Goal: Complete application form: Complete application form

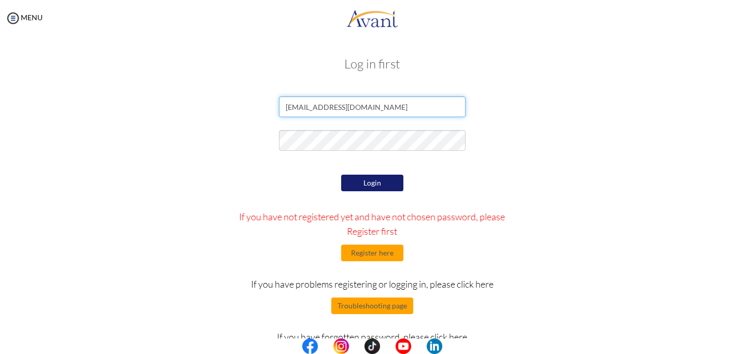
type input "tim20010901@gmail.com"
click at [361, 186] on button "Login" at bounding box center [372, 183] width 62 height 17
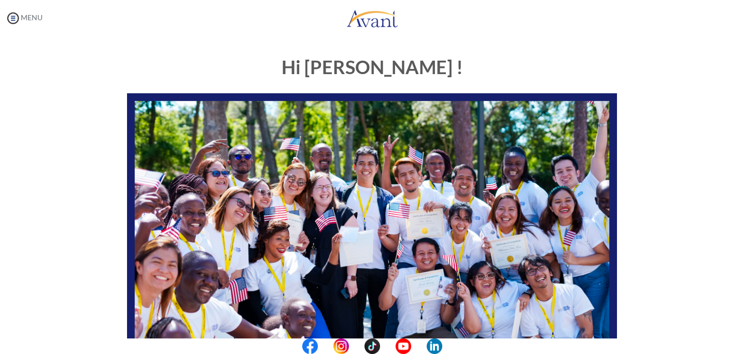
click at [34, 14] on link "MENU" at bounding box center [23, 17] width 37 height 9
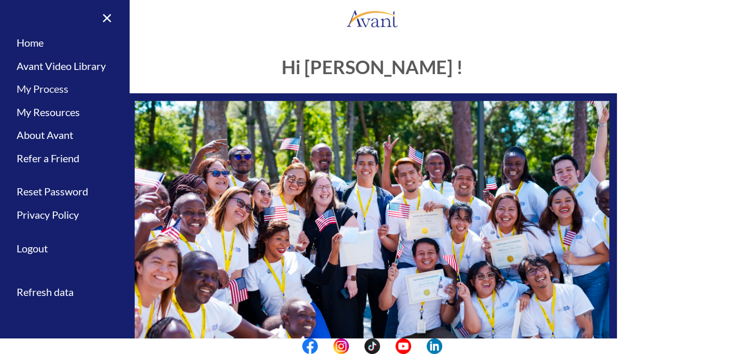
click at [58, 88] on link "My Process" at bounding box center [65, 88] width 130 height 23
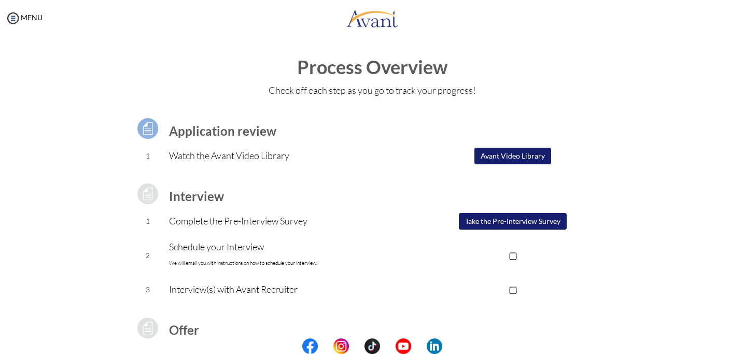
click at [510, 159] on button "Avant Video Library" at bounding box center [512, 156] width 77 height 17
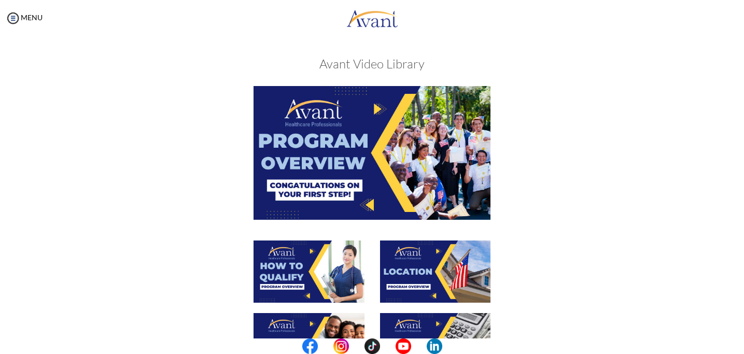
click at [408, 150] on img at bounding box center [371, 152] width 237 height 133
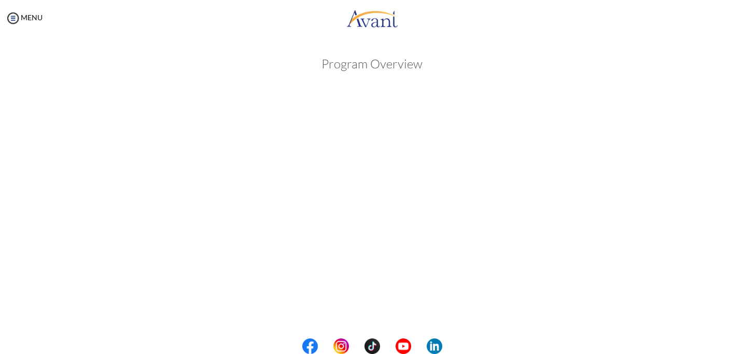
scroll to position [155, 0]
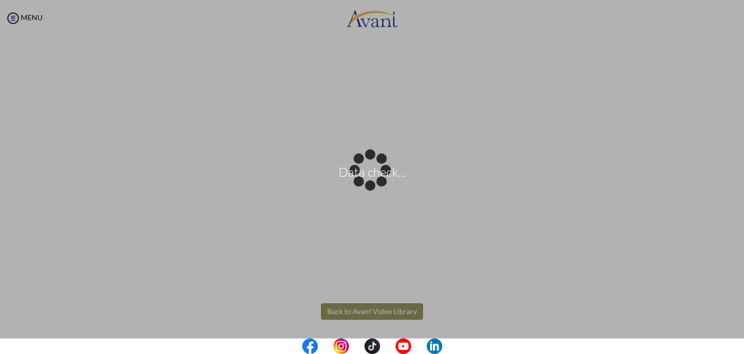
click at [495, 290] on body "Data check... Maintenance break. Please come back in 2 hours. MENU My Status Wh…" at bounding box center [372, 177] width 744 height 354
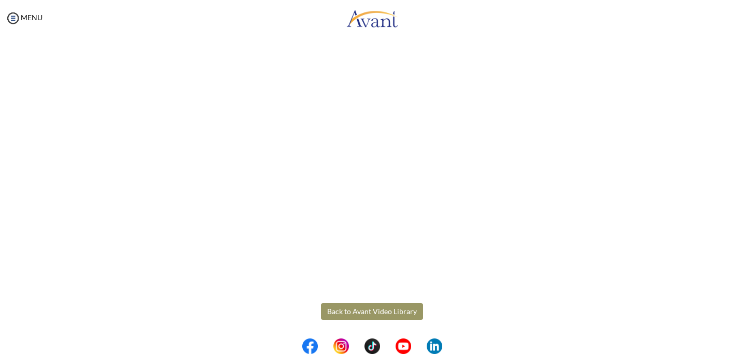
click at [356, 311] on button "Back to Avant Video Library" at bounding box center [372, 311] width 102 height 17
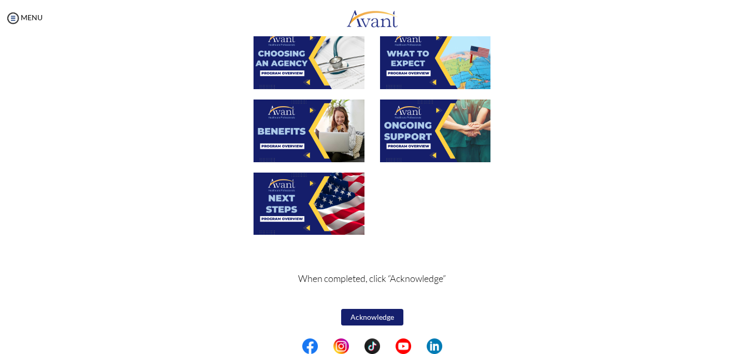
scroll to position [0, 0]
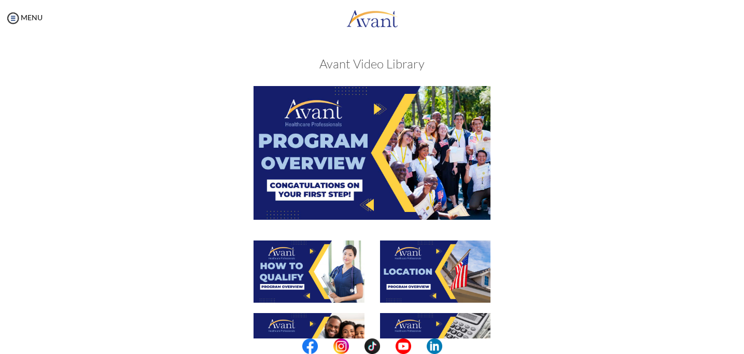
click at [324, 260] on img at bounding box center [308, 271] width 111 height 62
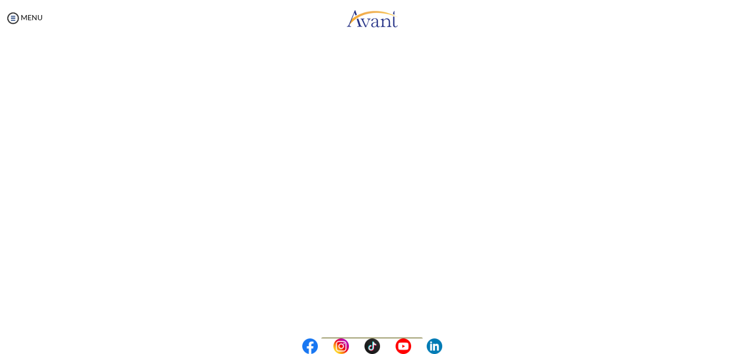
scroll to position [155, 0]
click at [373, 309] on body "Maintenance break. Please come back in 2 hours. MENU My Status What is the next…" at bounding box center [372, 177] width 744 height 354
click at [384, 308] on button "Back to Avant Video Library" at bounding box center [372, 311] width 102 height 17
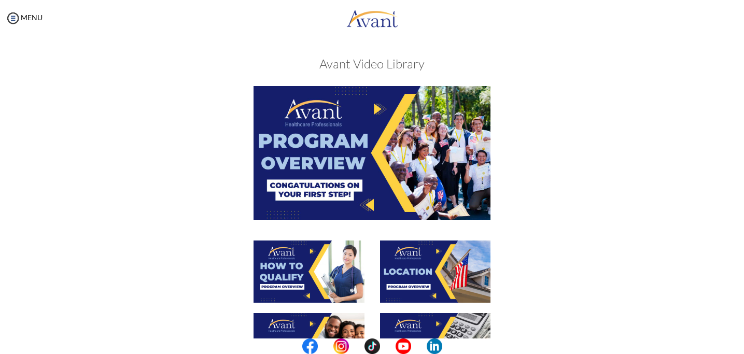
scroll to position [200, 0]
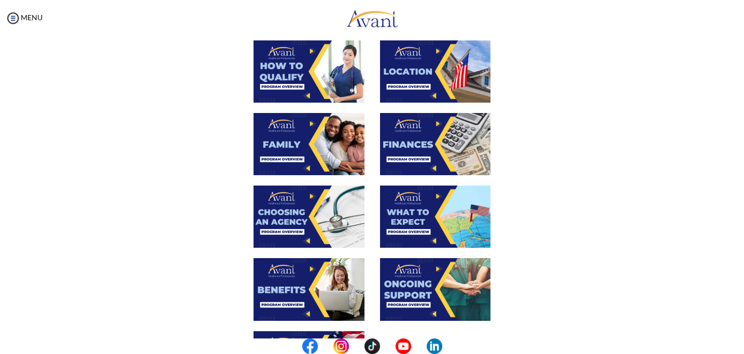
click at [423, 93] on img at bounding box center [435, 71] width 111 height 62
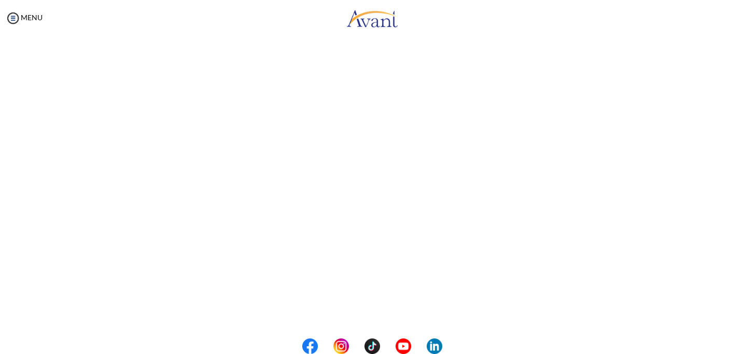
scroll to position [155, 0]
click at [382, 314] on body "Maintenance break. Please come back in 2 hours. MENU My Status What is the next…" at bounding box center [372, 177] width 744 height 354
click at [380, 309] on button "Back to Avant Video Library" at bounding box center [372, 311] width 102 height 17
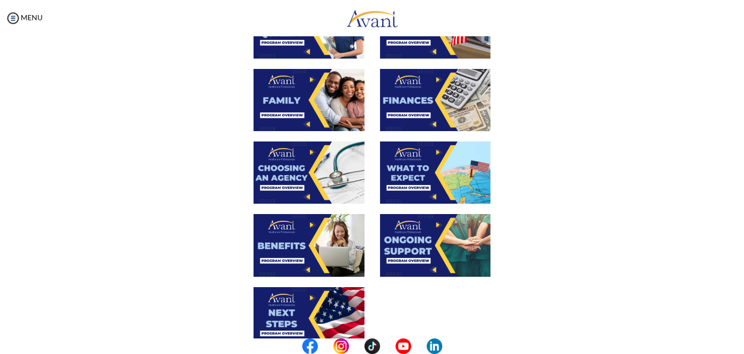
scroll to position [135, 0]
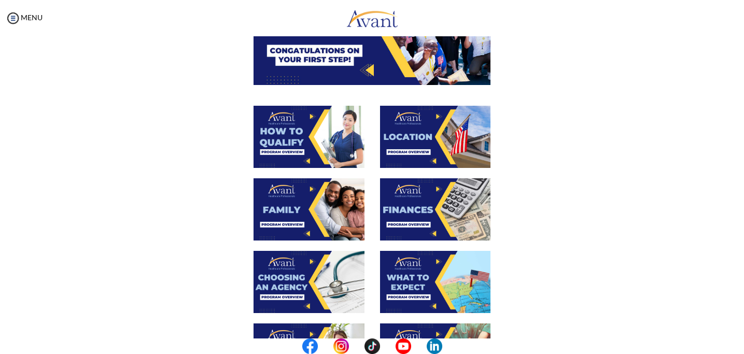
click at [313, 223] on img at bounding box center [308, 209] width 111 height 62
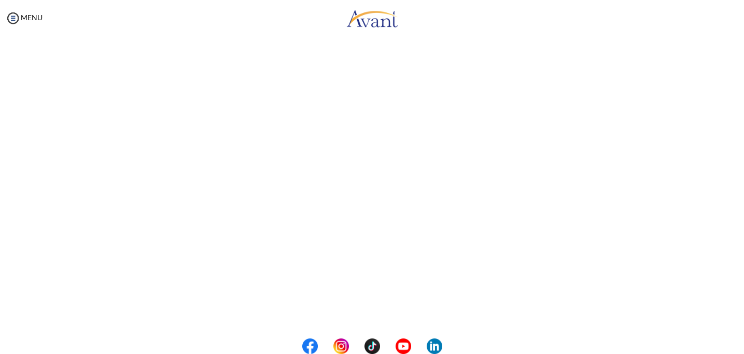
scroll to position [266, 0]
click at [379, 309] on body "Maintenance break. Please come back in 2 hours. MENU My Status What is the next…" at bounding box center [372, 177] width 744 height 354
click at [370, 308] on button "Back to Avant Video Library" at bounding box center [372, 311] width 102 height 17
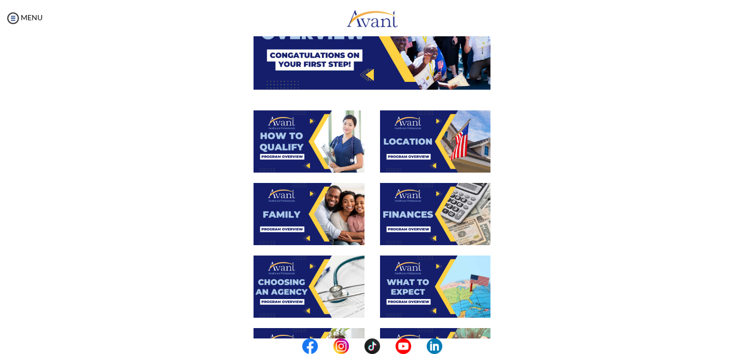
scroll to position [157, 0]
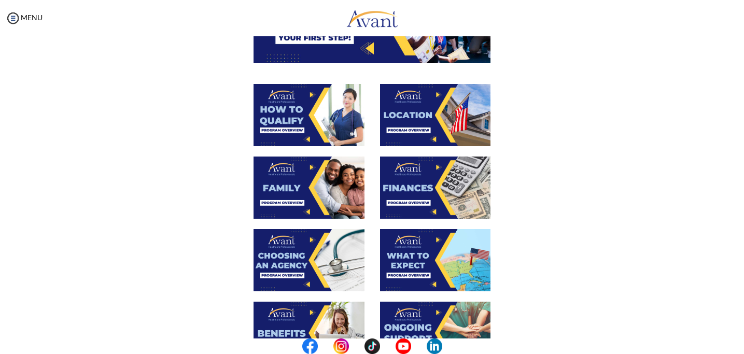
click at [431, 176] on img at bounding box center [435, 188] width 111 height 62
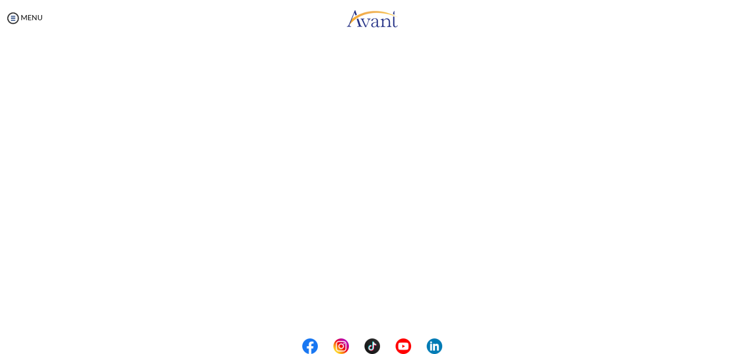
scroll to position [155, 0]
click at [351, 313] on body "Maintenance break. Please come back in 2 hours. MENU My Status What is the next…" at bounding box center [372, 177] width 744 height 354
click at [352, 308] on button "Back to Avant Video Library" at bounding box center [372, 311] width 102 height 17
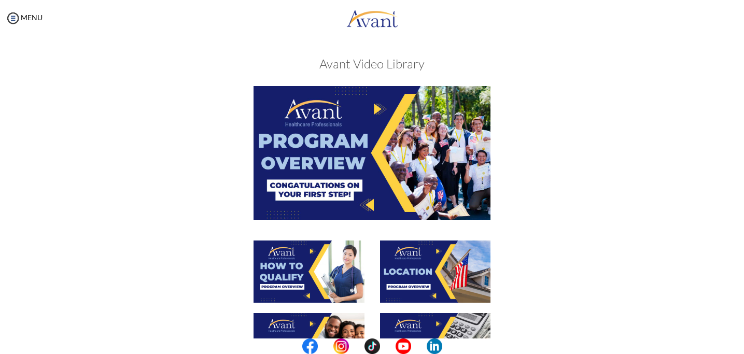
scroll to position [278, 0]
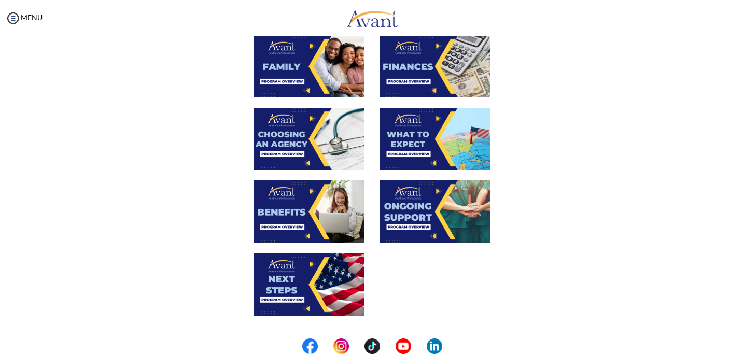
click at [293, 145] on img at bounding box center [308, 139] width 111 height 62
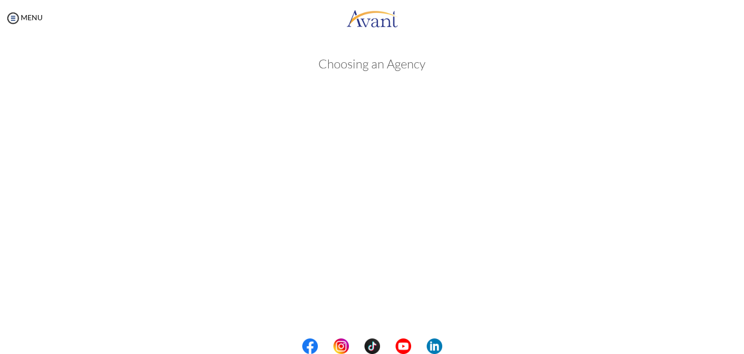
scroll to position [266, 0]
click at [358, 304] on body "Maintenance break. Please come back in 2 hours. MENU My Status What is the next…" at bounding box center [372, 177] width 744 height 354
click at [358, 304] on button "Back to Avant Video Library" at bounding box center [372, 311] width 102 height 17
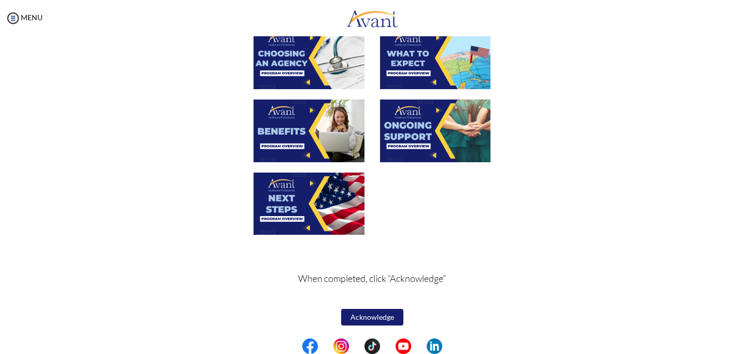
scroll to position [307, 0]
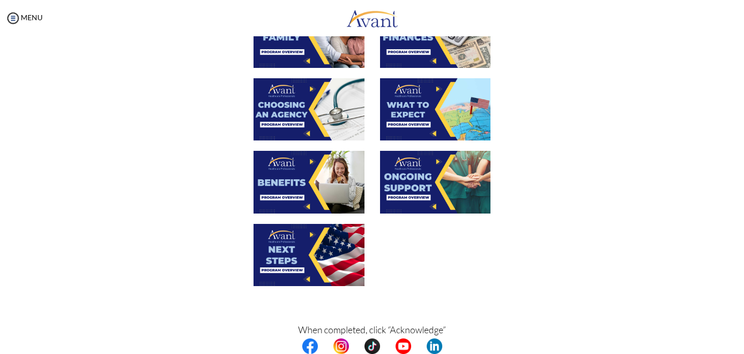
click at [467, 118] on img at bounding box center [435, 109] width 111 height 62
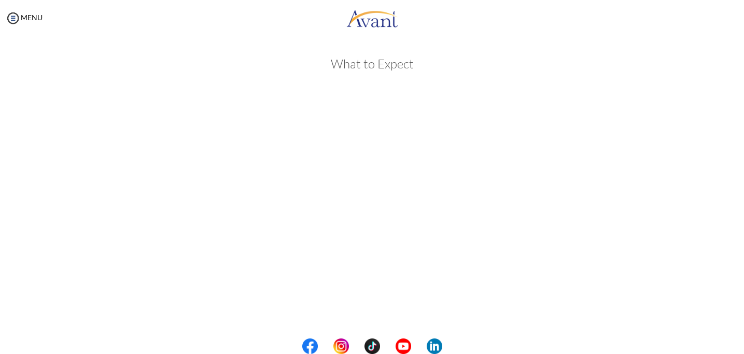
scroll to position [266, 0]
click at [377, 310] on body "Maintenance break. Please come back in 2 hours. MENU My Status What is the next…" at bounding box center [372, 177] width 744 height 354
click at [372, 311] on button "Back to Avant Video Library" at bounding box center [372, 311] width 102 height 17
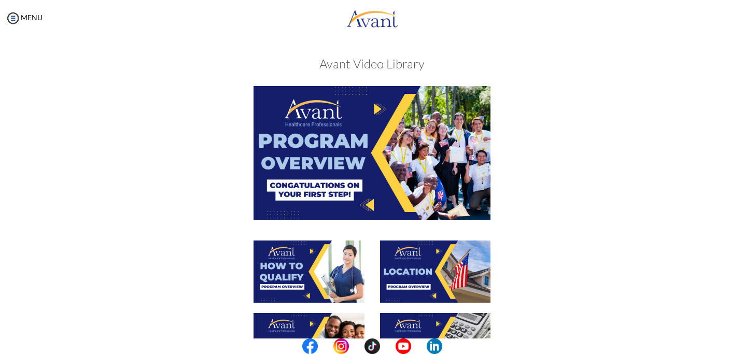
scroll to position [250, 0]
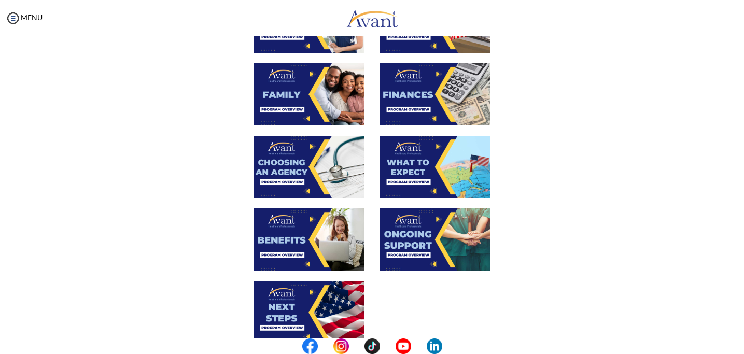
click at [300, 259] on img at bounding box center [308, 239] width 111 height 62
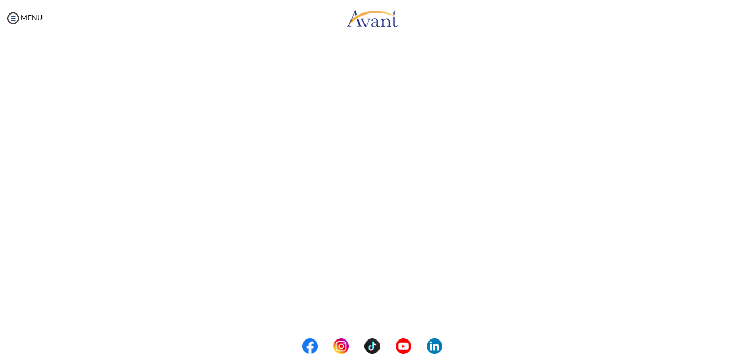
scroll to position [266, 0]
click at [346, 316] on body "Maintenance break. Please come back in 2 hours. MENU My Status What is the next…" at bounding box center [372, 177] width 744 height 354
click at [350, 308] on button "Back to Avant Video Library" at bounding box center [372, 311] width 102 height 17
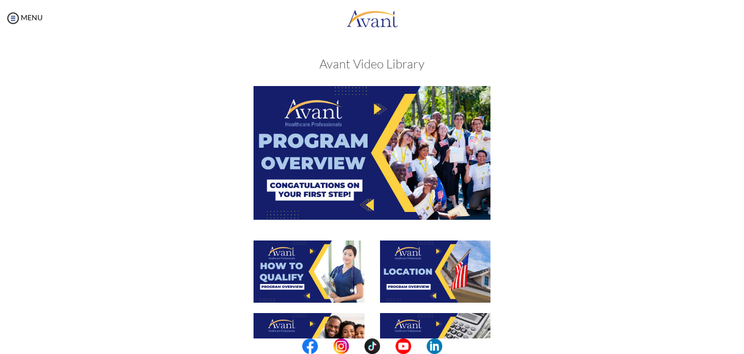
scroll to position [359, 0]
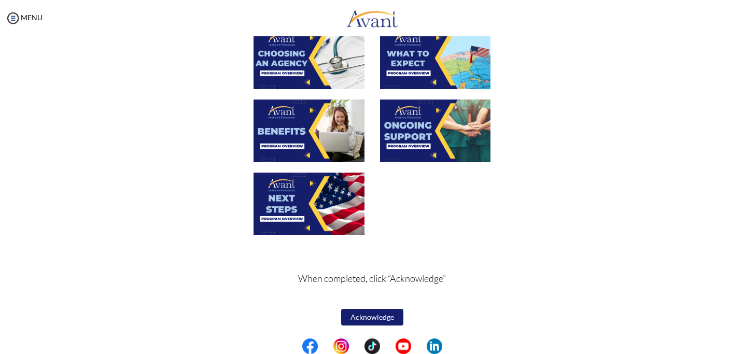
click at [432, 155] on img at bounding box center [435, 131] width 111 height 62
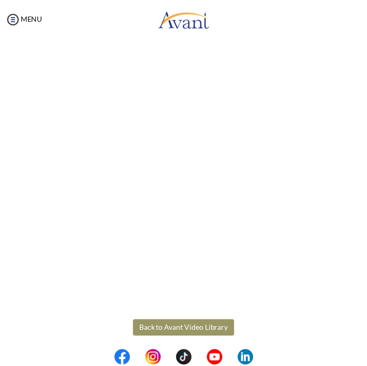
scroll to position [53, 0]
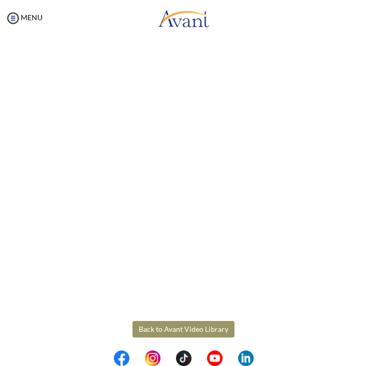
click at [176, 322] on body "Maintenance break. Please come back in 2 hours. MENU My Status What is the next…" at bounding box center [183, 183] width 367 height 366
click at [179, 326] on button "Back to Avant Video Library" at bounding box center [184, 329] width 102 height 17
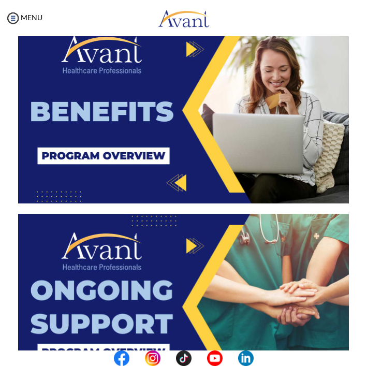
scroll to position [1694, 0]
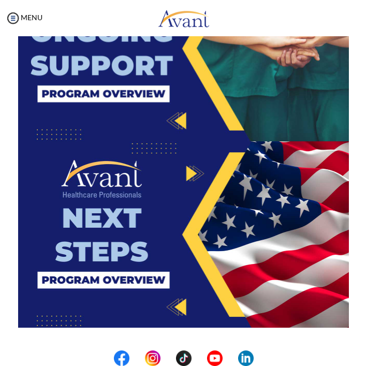
click at [214, 256] on img at bounding box center [183, 234] width 331 height 186
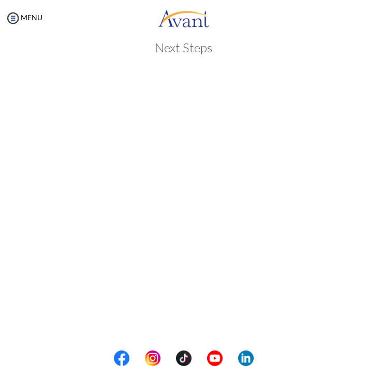
scroll to position [53, 0]
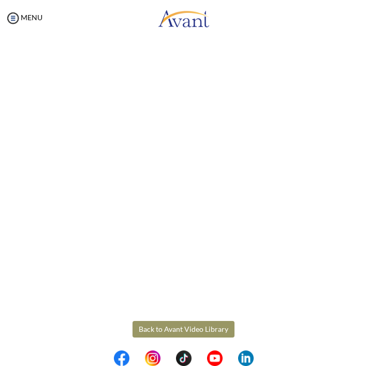
click at [185, 325] on body "Maintenance break. Please come back in 2 hours. MENU My Status What is the next…" at bounding box center [183, 183] width 367 height 366
click at [183, 321] on button "Back to Avant Video Library" at bounding box center [184, 329] width 102 height 17
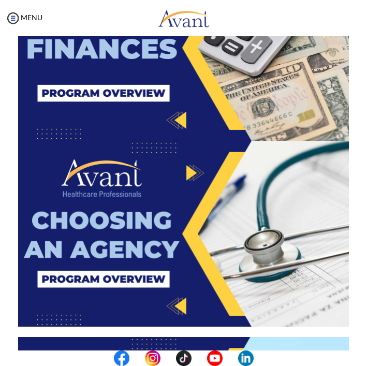
scroll to position [1730, 0]
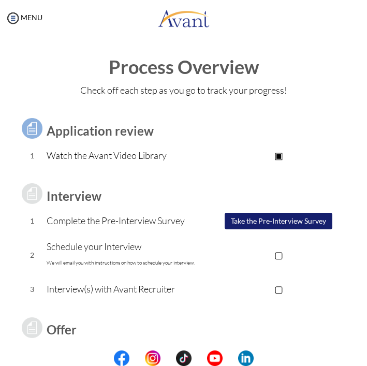
scroll to position [104, 0]
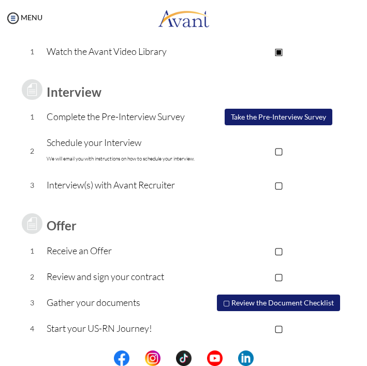
click at [252, 120] on button "Take the Pre-Interview Survey" at bounding box center [279, 117] width 108 height 17
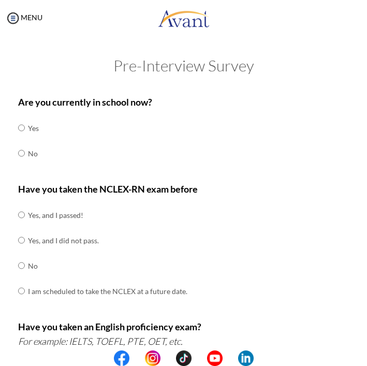
click at [23, 138] on input "radio" at bounding box center [21, 128] width 7 height 21
radio input "true"
click at [21, 213] on input "radio" at bounding box center [21, 215] width 7 height 21
radio input "true"
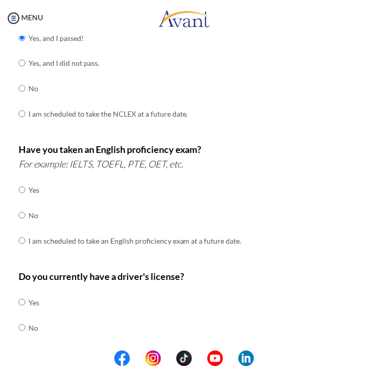
scroll to position [175, 0]
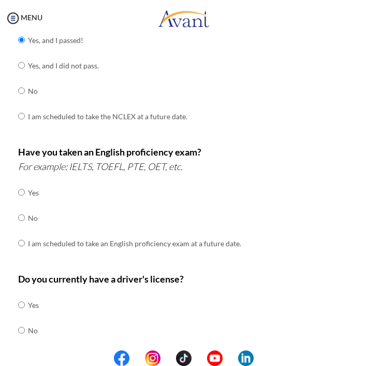
click at [23, 203] on input "radio" at bounding box center [21, 192] width 7 height 21
radio input "true"
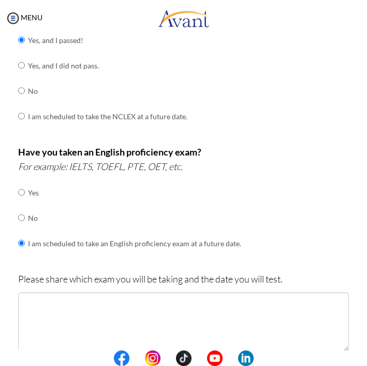
scroll to position [287, 0]
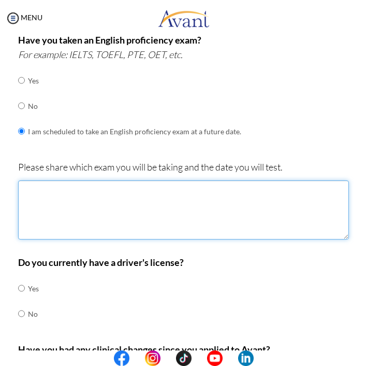
click at [87, 216] on textarea at bounding box center [183, 209] width 331 height 59
type textarea "PTE,within 6months"
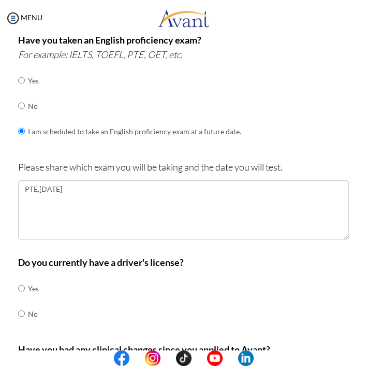
click at [20, 278] on input "radio" at bounding box center [21, 288] width 7 height 21
radio input "true"
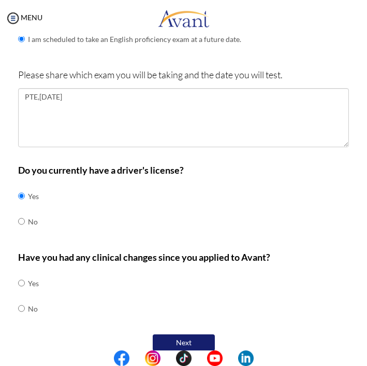
click at [18, 293] on input "radio" at bounding box center [21, 283] width 7 height 21
radio input "true"
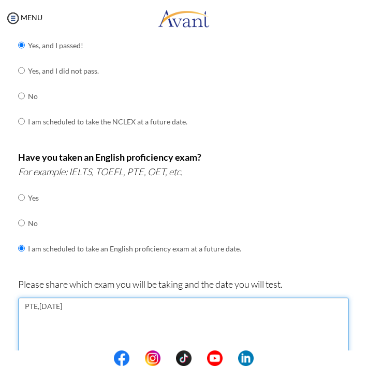
click at [38, 297] on textarea "PTE,within 6months" at bounding box center [183, 326] width 331 height 59
click at [159, 300] on textarea "PTE,the date will be within 6months" at bounding box center [183, 326] width 331 height 59
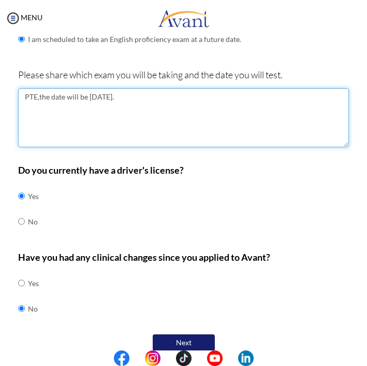
scroll to position [377, 0]
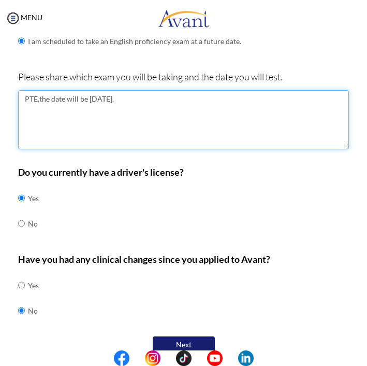
type textarea "PTE,the date will be within 6months."
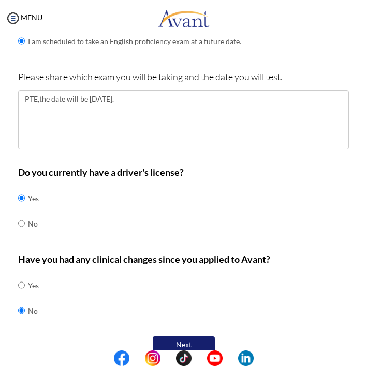
click at [178, 336] on button "Next" at bounding box center [184, 344] width 62 height 17
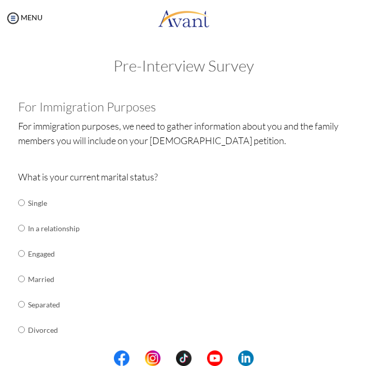
click at [20, 203] on input "radio" at bounding box center [21, 202] width 7 height 21
radio input "true"
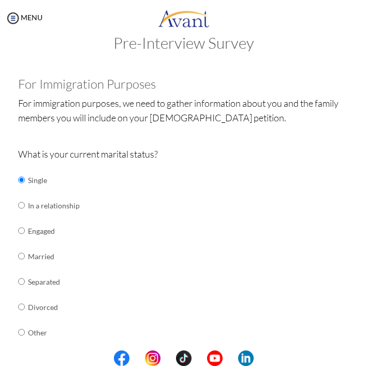
scroll to position [154, 0]
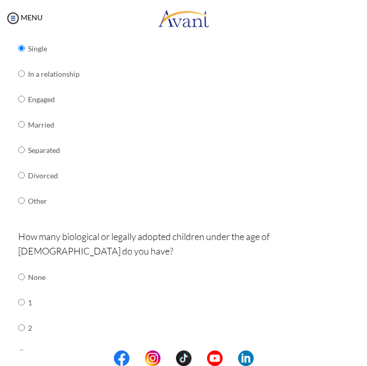
click at [22, 266] on input "radio" at bounding box center [21, 276] width 7 height 21
radio input "true"
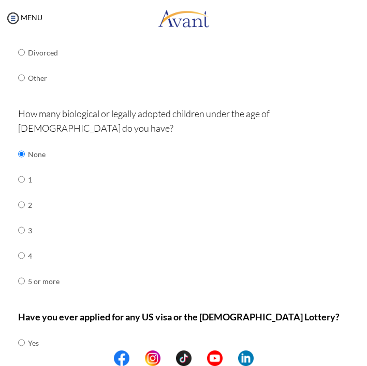
scroll to position [320, 0]
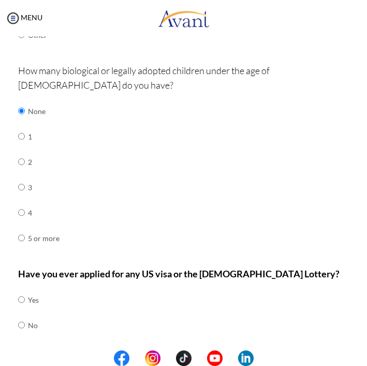
click at [23, 296] on input "radio" at bounding box center [21, 299] width 7 height 21
radio input "true"
click at [209, 351] on button "Next" at bounding box center [218, 359] width 62 height 17
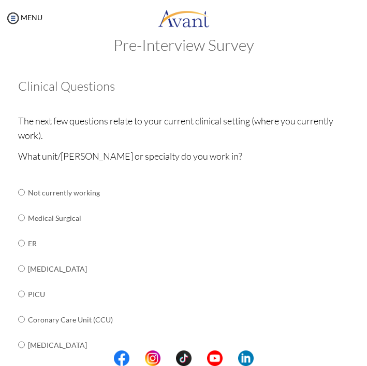
click at [21, 203] on input "radio" at bounding box center [21, 192] width 7 height 21
radio input "true"
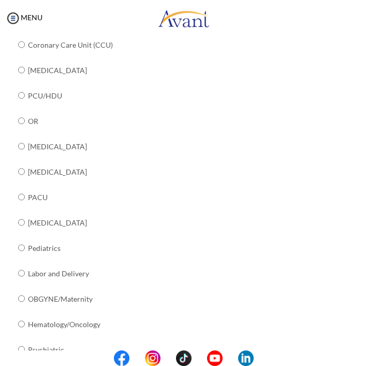
scroll to position [380, 0]
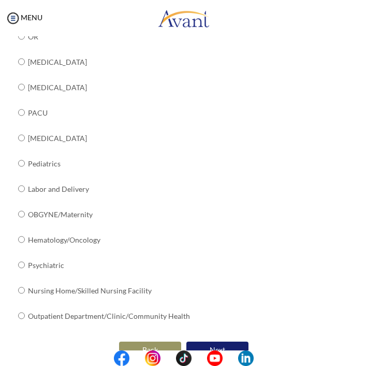
click at [219, 339] on center "Back Next" at bounding box center [183, 350] width 331 height 22
click at [216, 342] on button "Next" at bounding box center [218, 350] width 62 height 17
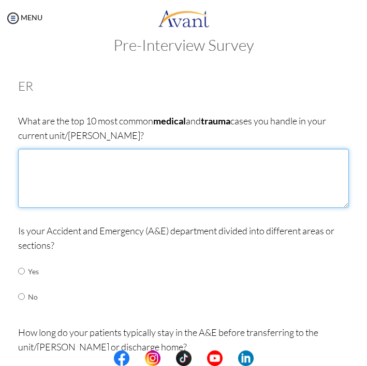
click at [195, 186] on textarea at bounding box center [183, 178] width 331 height 59
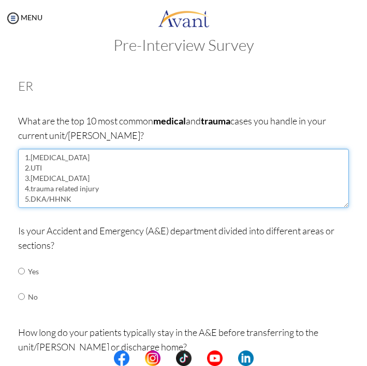
scroll to position [6, 0]
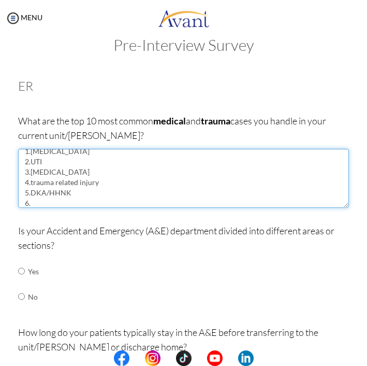
click at [151, 185] on textarea "1.Pneumonia 2.UTI 3.Sepsis 4.trauma related injury 5.DKA/HHNK 6." at bounding box center [183, 178] width 331 height 59
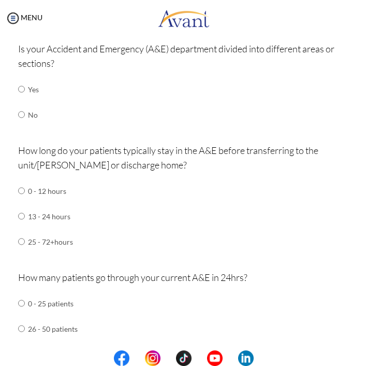
scroll to position [0, 0]
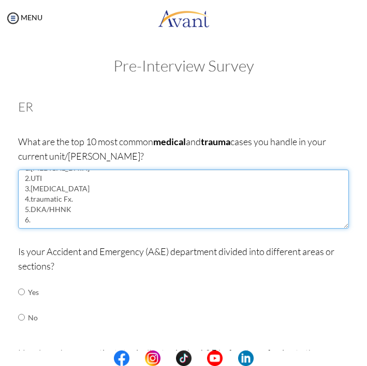
click at [109, 220] on textarea "1.Pneumonia 2.UTI 3.Sepsis 4.traumatic Fx. 5.DKA/HHNK 6." at bounding box center [183, 198] width 331 height 59
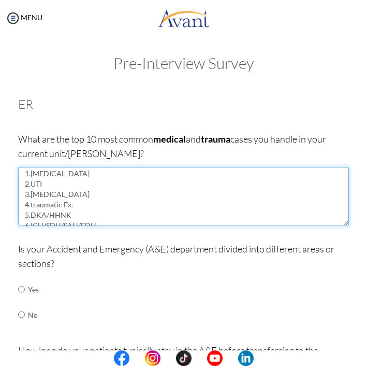
scroll to position [4, 0]
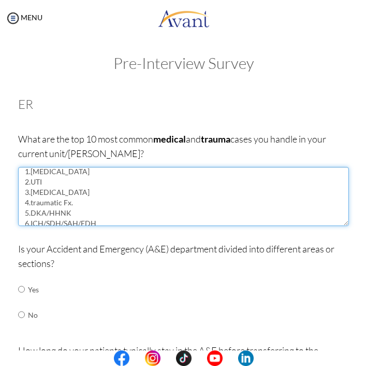
click at [63, 201] on textarea "1.Pneumonia 2.UTI 3.Sepsis 4.traumatic Fx. 5.DKA/HHNK 6.ICH/SDH/SAH/EDH 7.Appen…" at bounding box center [183, 196] width 331 height 59
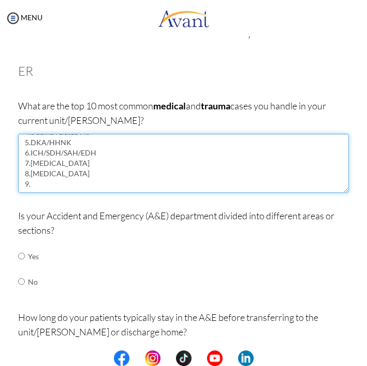
scroll to position [34, 0]
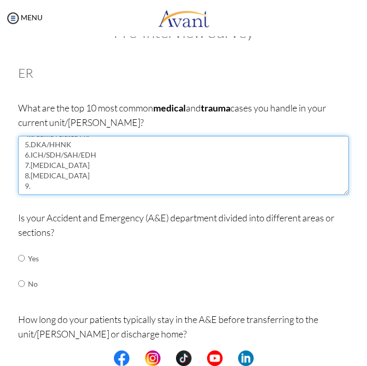
click at [84, 183] on textarea "1.Pneumonia 2.UTI 3.Sepsis 4.trauma related Fx. 5.DKA/HHNK 6.ICH/SDH/SAH/EDH 7.…" at bounding box center [183, 165] width 331 height 59
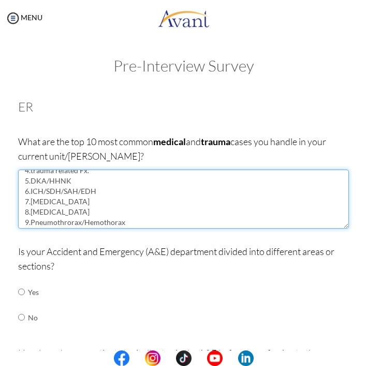
scroll to position [0, 0]
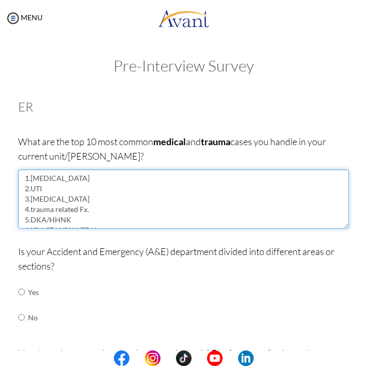
click at [62, 197] on textarea "1.Pneumonia 2.UTI 3.Sepsis 4.trauma related Fx. 5.DKA/HHNK 6.ICH/SDH/SAH/EDH 7.…" at bounding box center [183, 198] width 331 height 59
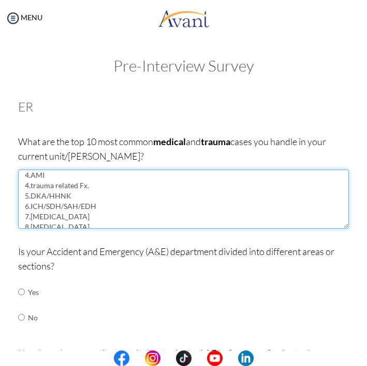
click at [97, 185] on textarea "1.Pneumonia 2.UTI 3.CVA 4.AMI 4.trauma related Fx. 5.DKA/HHNK 6.ICH/SDH/SAH/EDH…" at bounding box center [183, 198] width 331 height 59
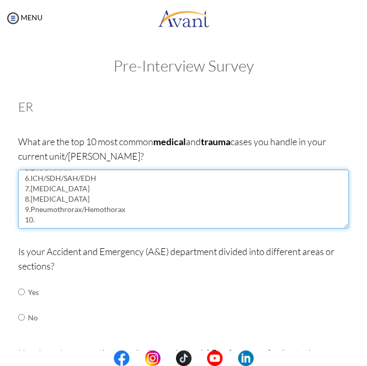
scroll to position [0, 0]
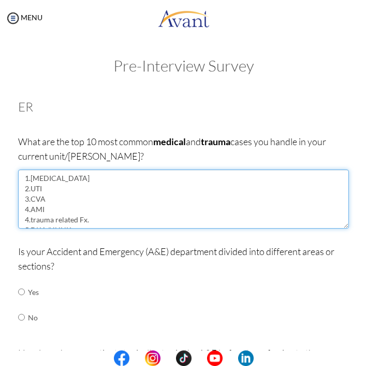
click at [30, 220] on textarea "1.Pneumonia 2.UTI 3.CVA 4.AMI 4.trauma related Fx. 5.DKA/HHNK 6.ICH/SDH/SAH/EDH…" at bounding box center [183, 198] width 331 height 59
click at [28, 190] on textarea "1.Pneumonia 2.UTI 3.CVA 4.AMI 5.trauma related Fx. 5.DKA/HHNK 6.ICH/SDH/SAH/EDH…" at bounding box center [183, 198] width 331 height 59
click at [30, 202] on textarea "1.Pneumonia 2.UTI 3.CVA 4.AMI 5.trauma related Fx. 6.DKA/HHNK 6.ICH/SDH/SAH/EDH…" at bounding box center [183, 198] width 331 height 59
click at [29, 209] on textarea "1.Pneumonia 2.UTI 3.CVA 4.AMI 5.trauma related Fx. 6.DKA/HHNK 7.ICH/SDH/SAH/EDH…" at bounding box center [183, 198] width 331 height 59
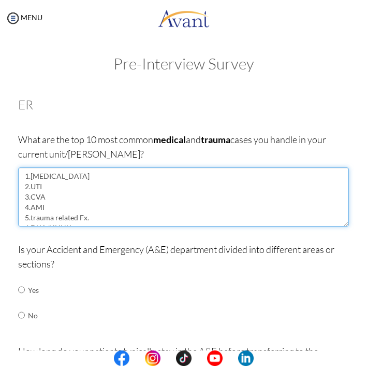
scroll to position [0, 0]
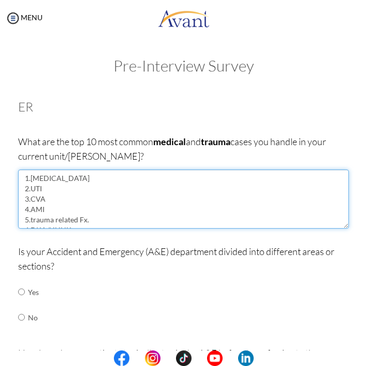
click at [177, 208] on textarea "1.Pneumonia 2.UTI 3.CVA 4.AMI 5.trauma related Fx. 6.DKA/HHNK 7.ICH/SDH/SAH/EDH…" at bounding box center [183, 198] width 331 height 59
click at [170, 217] on textarea "1.Pneumonia 2.UTI 3.CVA 4.AMI 5.trauma related Fx. 6.DKA/HHNK 7.ICH/SDH/SAH/EDH…" at bounding box center [183, 198] width 331 height 59
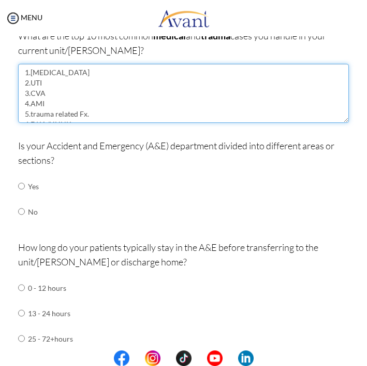
scroll to position [1, 0]
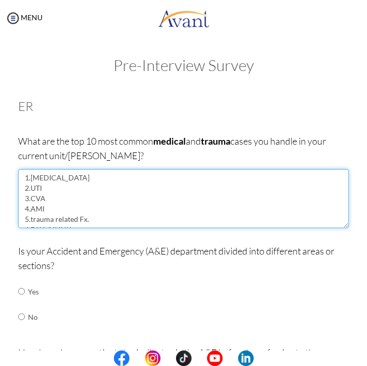
type textarea "1.Pneumonia 2.UTI 3.CVA 4.AMI 5.trauma related Fx. 6.DKA/HHNK 7.ICH/SDH/SAH/EDH…"
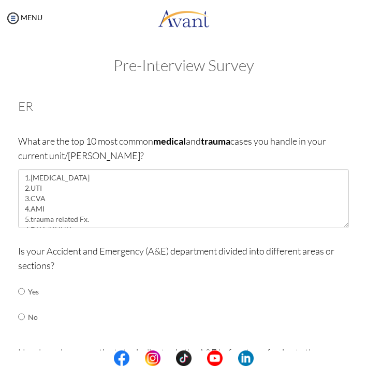
click at [22, 292] on input "radio" at bounding box center [21, 291] width 7 height 21
radio input "true"
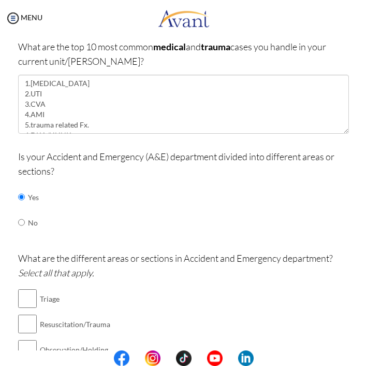
scroll to position [203, 0]
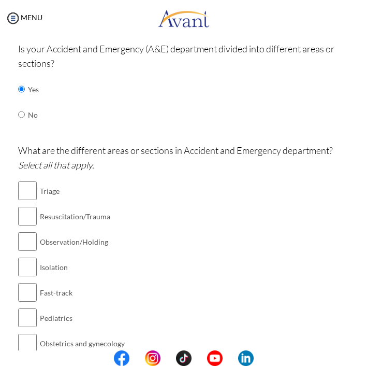
click at [22, 187] on input "checkbox" at bounding box center [27, 190] width 19 height 21
checkbox input "true"
click at [21, 215] on input "checkbox" at bounding box center [27, 216] width 19 height 21
checkbox input "true"
click at [22, 235] on input "checkbox" at bounding box center [27, 241] width 19 height 21
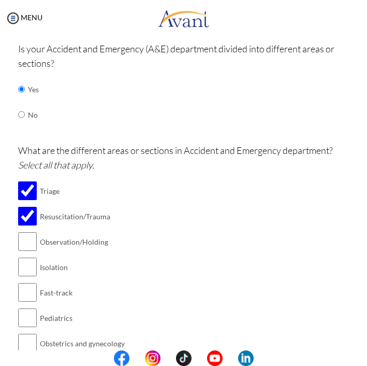
checkbox input "true"
click at [20, 264] on input "checkbox" at bounding box center [27, 267] width 19 height 21
checkbox input "true"
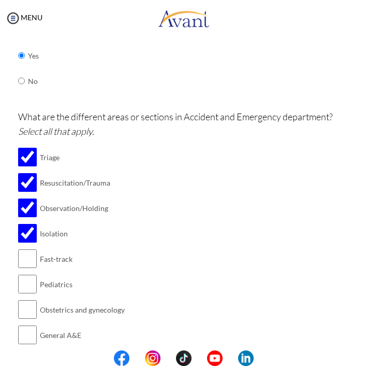
scroll to position [295, 0]
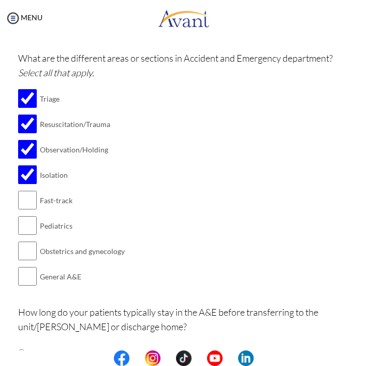
click at [20, 192] on input "checkbox" at bounding box center [27, 200] width 19 height 21
checkbox input "true"
click at [21, 215] on input "checkbox" at bounding box center [27, 225] width 19 height 21
checkbox input "true"
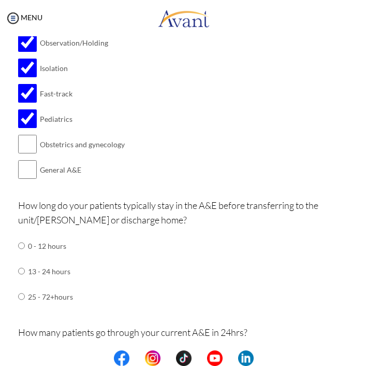
scroll to position [404, 0]
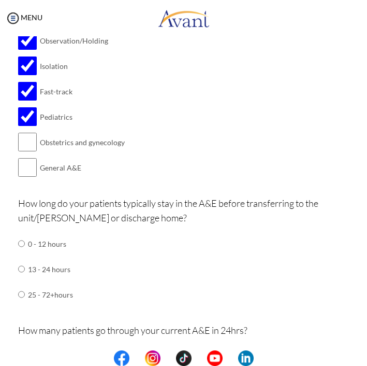
click at [20, 254] on input "radio" at bounding box center [21, 243] width 7 height 21
radio input "true"
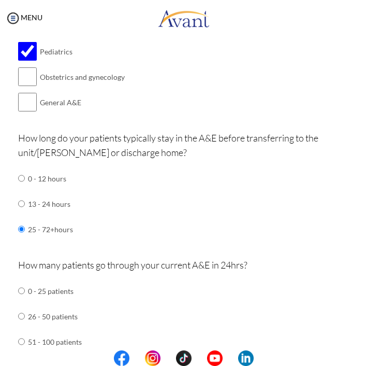
scroll to position [528, 0]
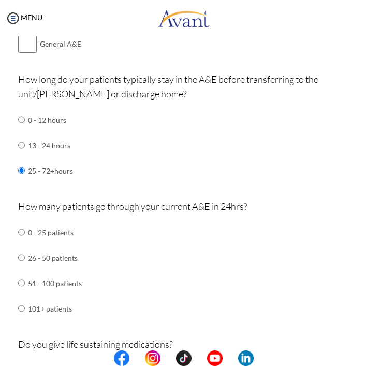
click at [22, 243] on input "radio" at bounding box center [21, 232] width 7 height 21
radio input "true"
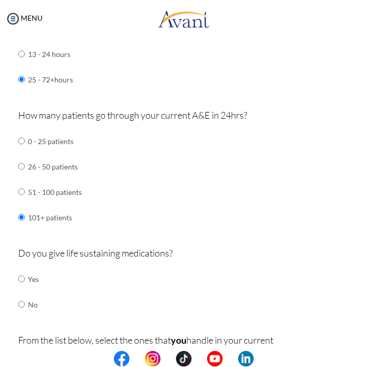
scroll to position [722, 0]
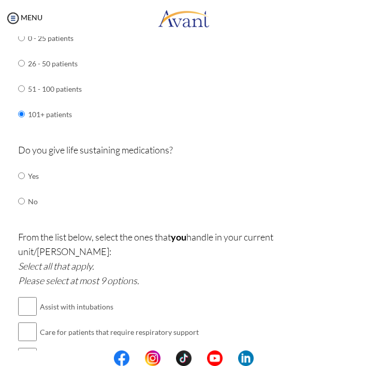
click at [18, 159] on div "Are you currently in school now? Yes No Have you taken the NCLEX-RN exam before…" at bounding box center [183, 100] width 347 height 1445
click at [21, 165] on input "radio" at bounding box center [21, 175] width 7 height 21
radio input "true"
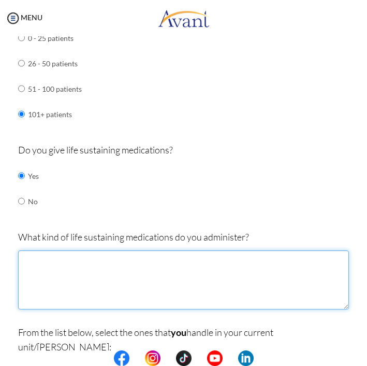
click at [211, 250] on textarea at bounding box center [183, 279] width 331 height 59
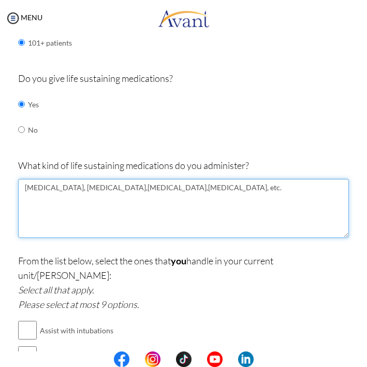
scroll to position [841, 0]
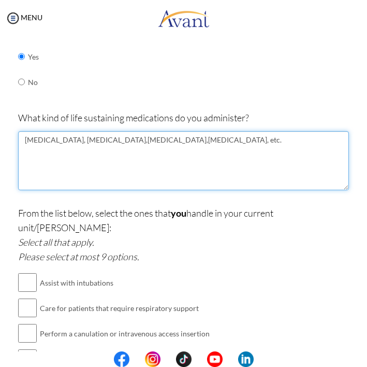
type textarea "epinephrine, dopamine,dobutamine,norepinephrine, etc."
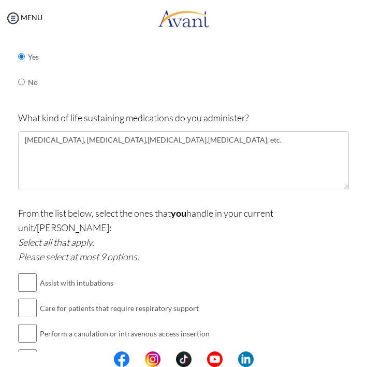
click at [20, 272] on input "checkbox" at bounding box center [27, 282] width 19 height 21
checkbox input "true"
click at [19, 297] on input "checkbox" at bounding box center [27, 307] width 19 height 21
checkbox input "true"
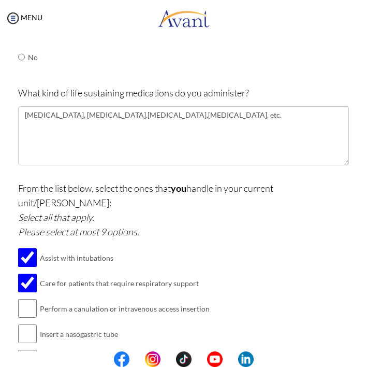
scroll to position [868, 0]
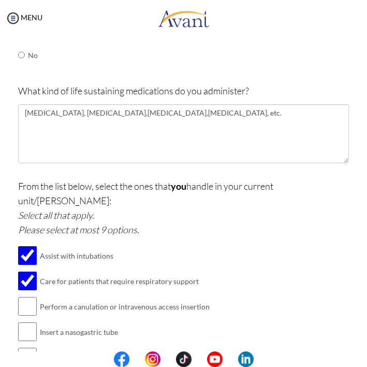
click at [20, 296] on input "checkbox" at bounding box center [27, 306] width 19 height 21
checkbox input "true"
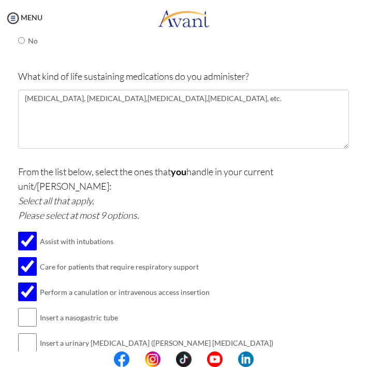
scroll to position [885, 0]
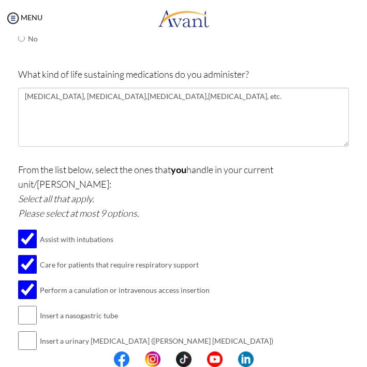
click at [22, 330] on input "checkbox" at bounding box center [27, 340] width 19 height 21
checkbox input "true"
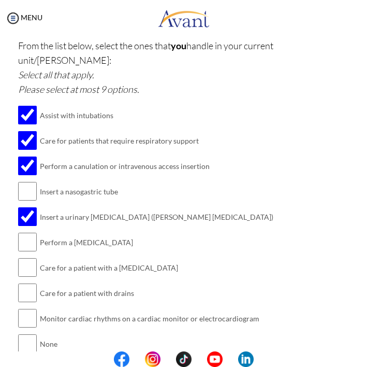
scroll to position [1006, 0]
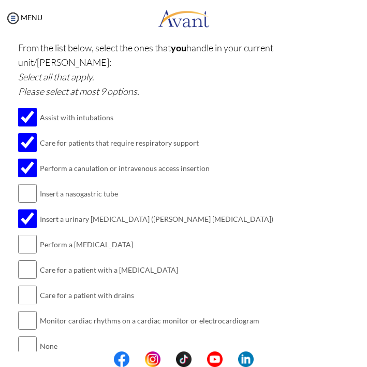
click at [20, 234] on input "checkbox" at bounding box center [27, 244] width 19 height 21
checkbox input "true"
click at [22, 259] on input "checkbox" at bounding box center [27, 269] width 19 height 21
checkbox input "true"
click at [21, 285] on input "checkbox" at bounding box center [27, 295] width 19 height 21
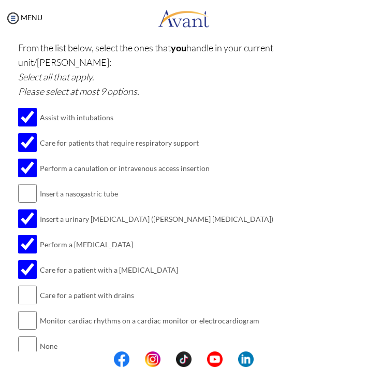
checkbox input "true"
click at [23, 310] on input "checkbox" at bounding box center [27, 320] width 19 height 21
checkbox input "true"
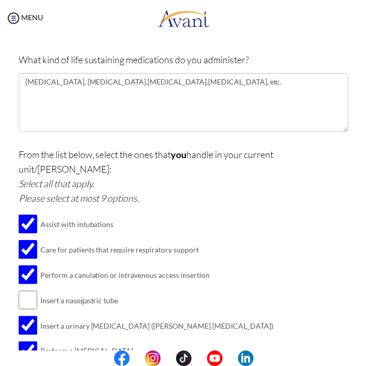
scroll to position [1159, 0]
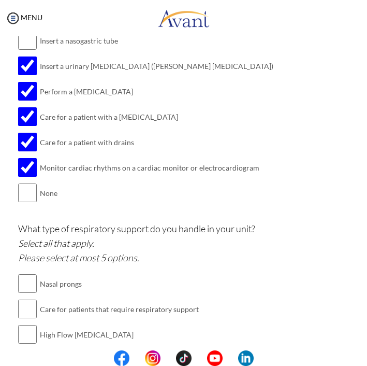
click at [20, 324] on input "checkbox" at bounding box center [27, 334] width 19 height 21
checkbox input "true"
click at [26, 349] on input "checkbox" at bounding box center [27, 359] width 19 height 21
checkbox input "true"
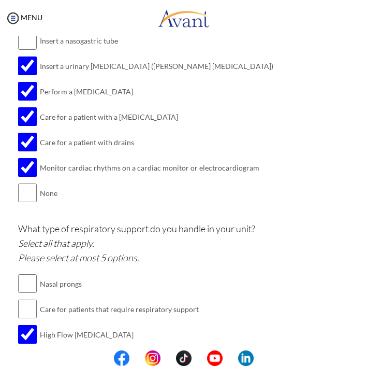
checkbox input "true"
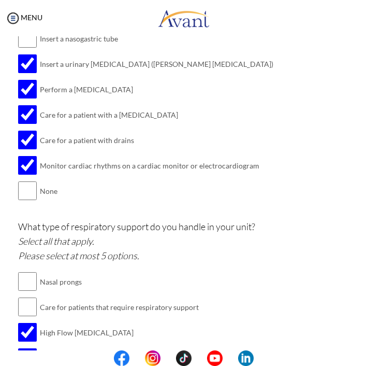
click at [21, 296] on input "checkbox" at bounding box center [27, 306] width 19 height 21
checkbox input "true"
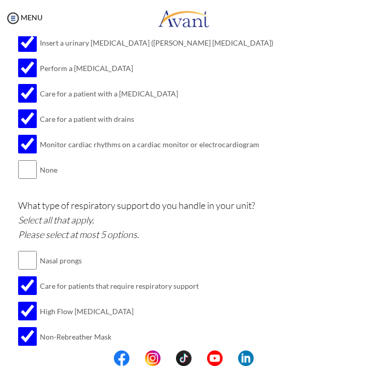
scroll to position [1205, 0]
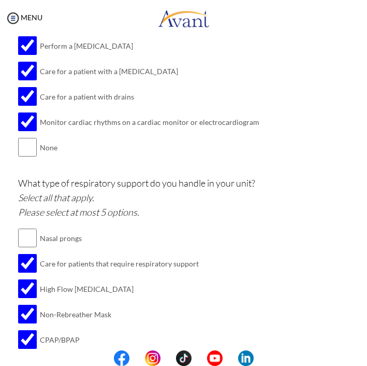
click at [22, 353] on input "checkbox" at bounding box center [27, 364] width 19 height 21
checkbox input "true"
click at [25, 228] on input "checkbox" at bounding box center [27, 238] width 19 height 21
checkbox input "true"
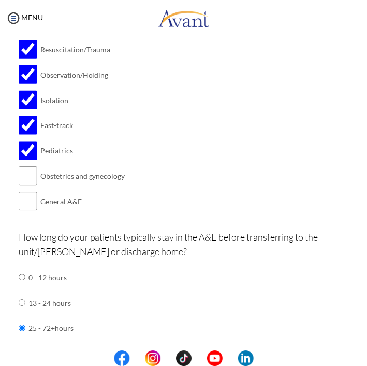
scroll to position [271, 0]
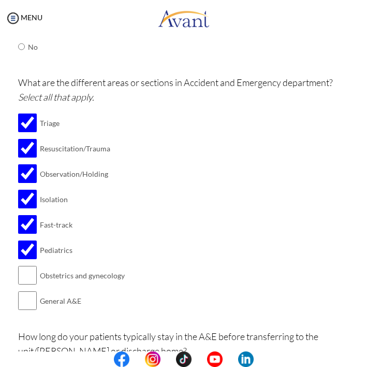
click at [23, 292] on input "checkbox" at bounding box center [27, 300] width 19 height 21
checkbox input "true"
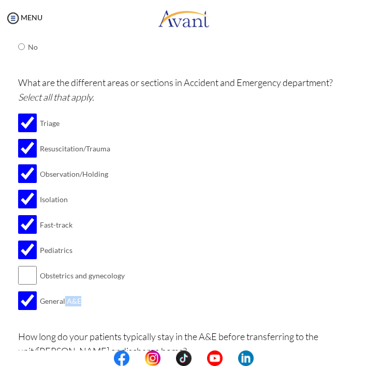
drag, startPoint x: 65, startPoint y: 293, endPoint x: 91, endPoint y: 294, distance: 25.4
click at [91, 294] on td "General A&E" at bounding box center [82, 300] width 85 height 25
click at [94, 292] on td "General A&E" at bounding box center [82, 300] width 85 height 25
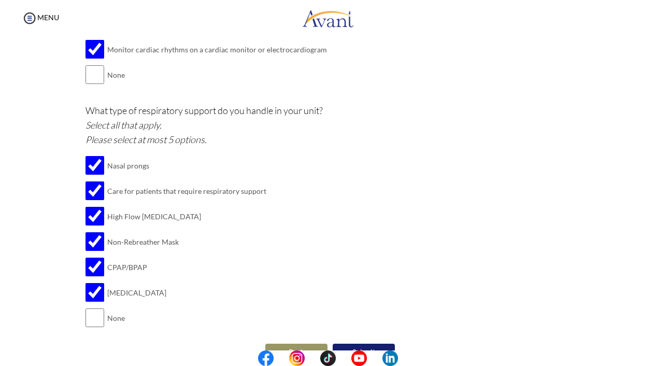
scroll to position [1205, 0]
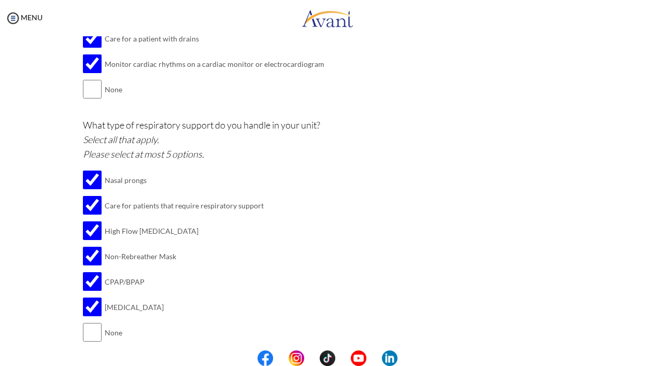
click at [83, 195] on input "checkbox" at bounding box center [92, 205] width 19 height 21
checkbox input "false"
click at [373, 353] on button "Submit" at bounding box center [361, 366] width 62 height 17
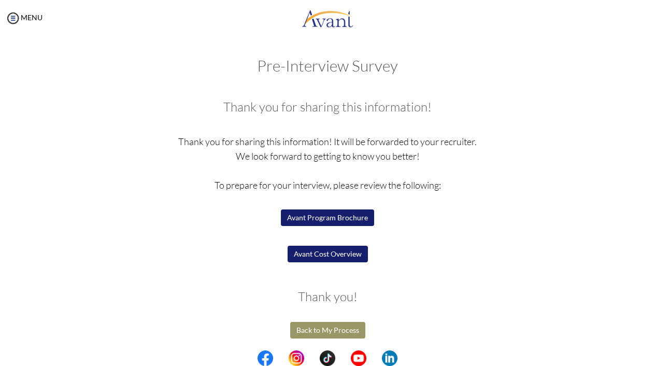
scroll to position [1, 0]
click at [341, 220] on button "Avant Program Brochure" at bounding box center [327, 217] width 93 height 17
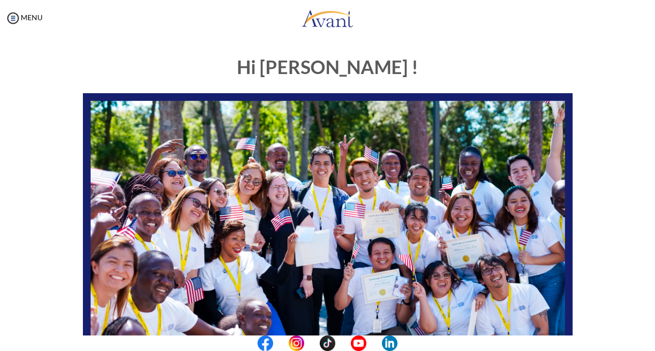
scroll to position [224, 0]
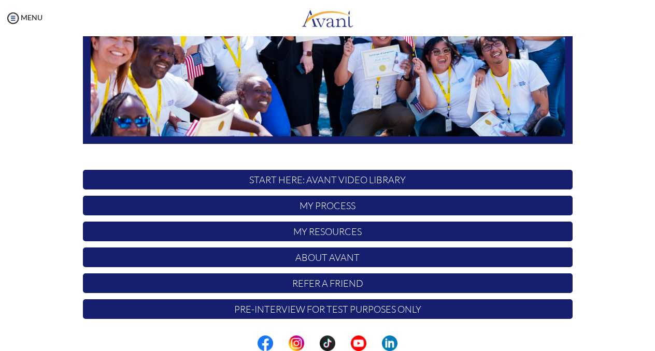
click at [337, 208] on p "My Process" at bounding box center [328, 206] width 490 height 20
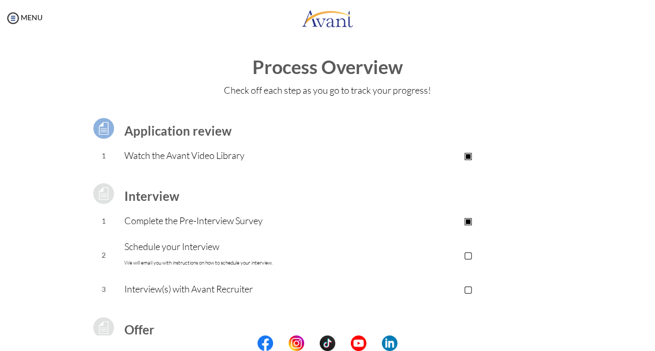
click at [465, 254] on p "▢" at bounding box center [468, 255] width 208 height 15
click at [463, 255] on p "▣" at bounding box center [468, 255] width 208 height 15
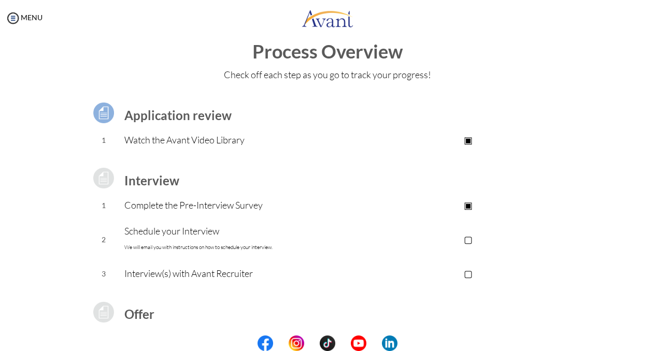
scroll to position [88, 0]
